Goal: Browse casually

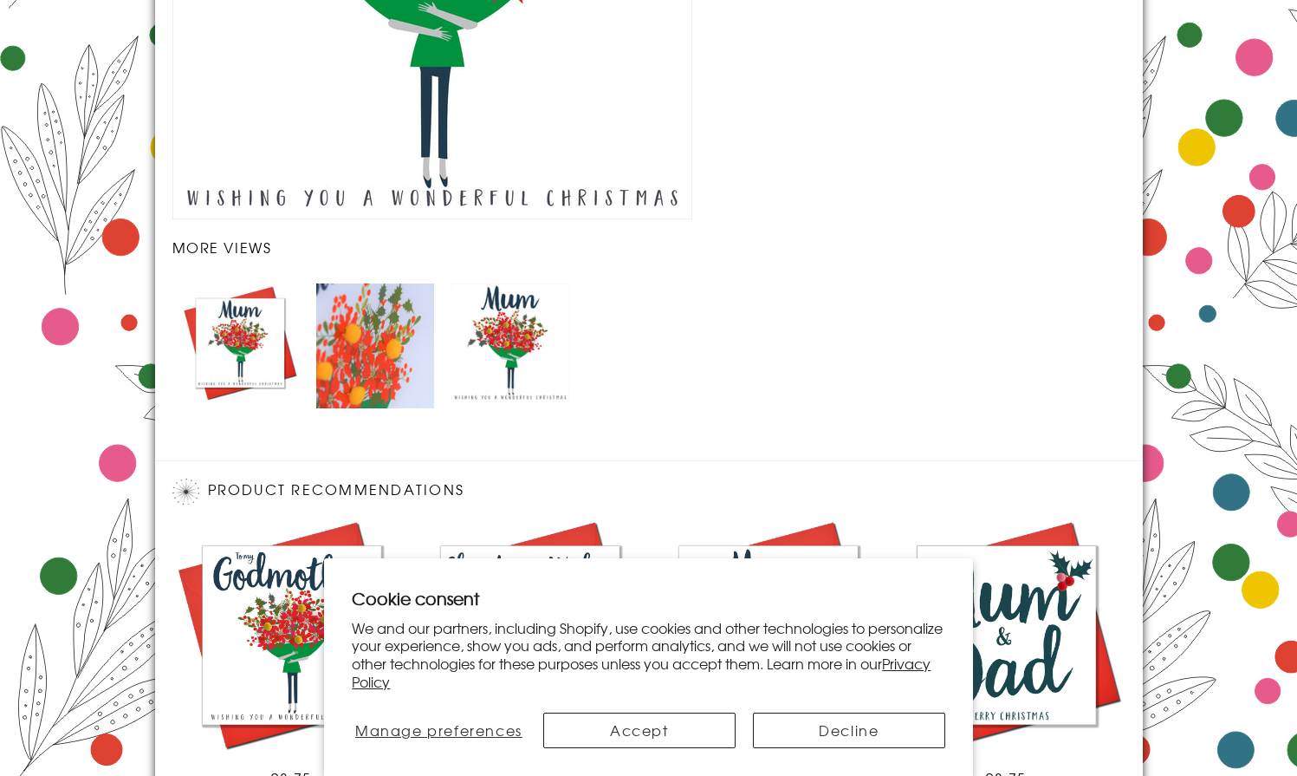
scroll to position [2059, 0]
